Goal: Navigation & Orientation: Find specific page/section

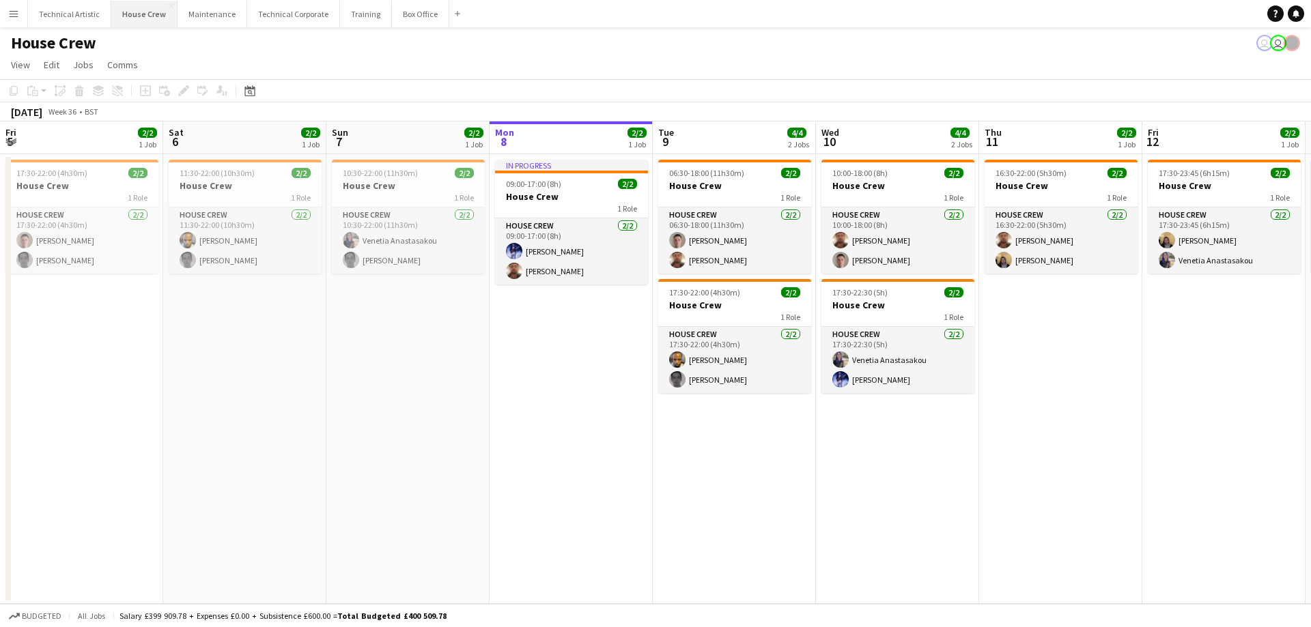
scroll to position [0, 326]
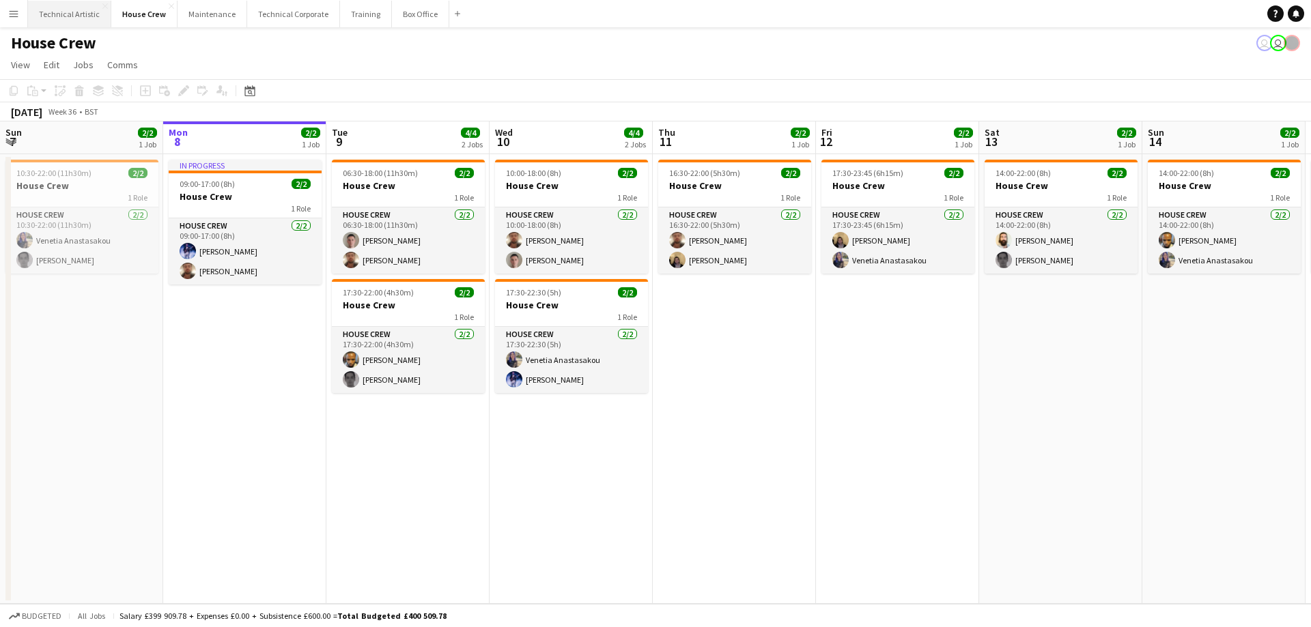
click at [60, 14] on button "Technical Artistic Close" at bounding box center [69, 14] width 83 height 27
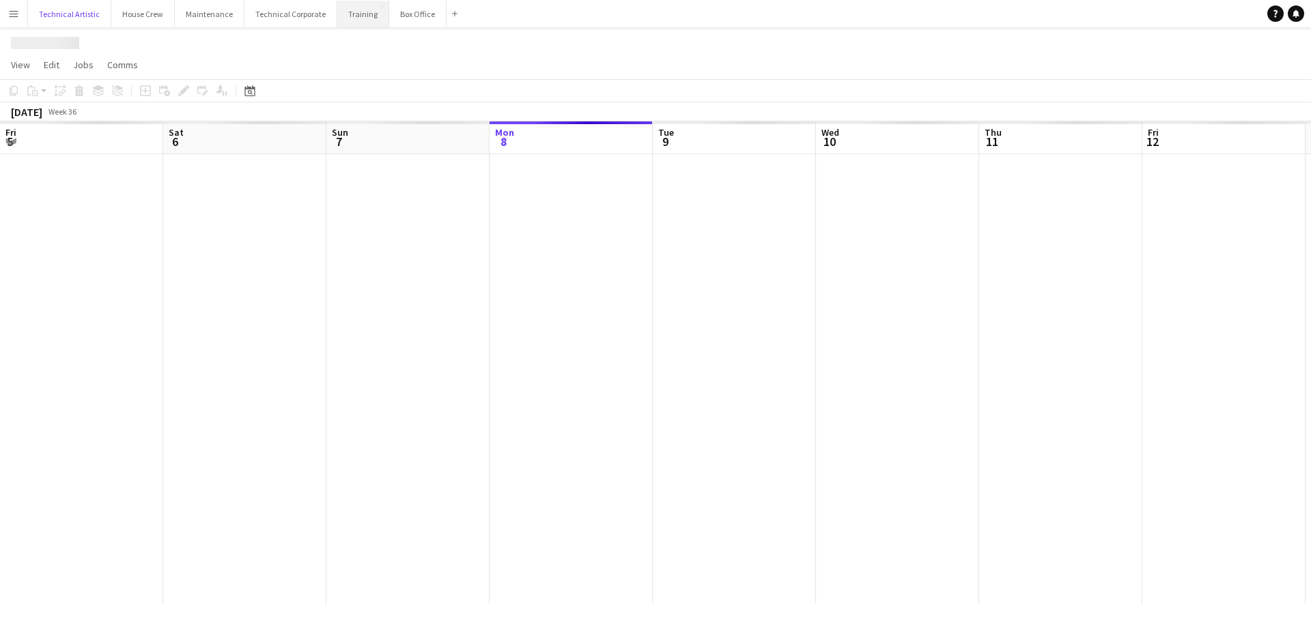
scroll to position [0, 326]
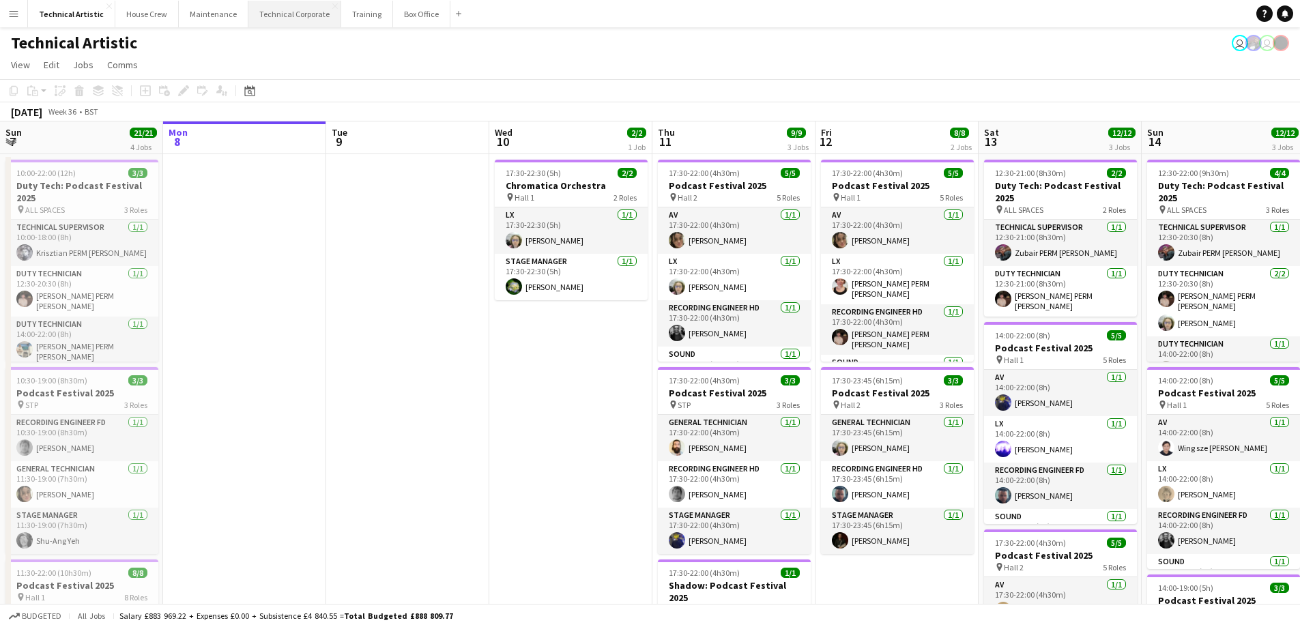
click at [298, 5] on button "Technical Corporate Close" at bounding box center [294, 14] width 93 height 27
